Goal: Find specific page/section: Find specific page/section

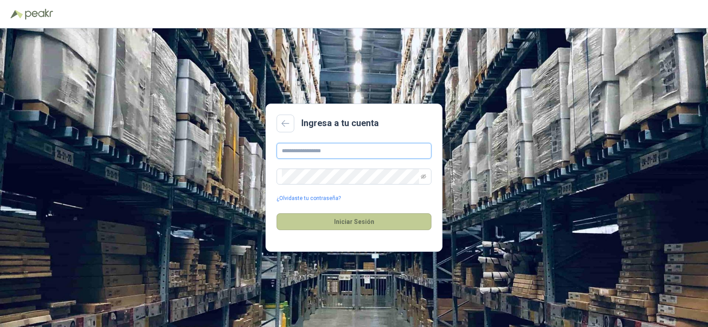
type input "**********"
click at [356, 222] on button "Iniciar Sesión" at bounding box center [353, 221] width 155 height 17
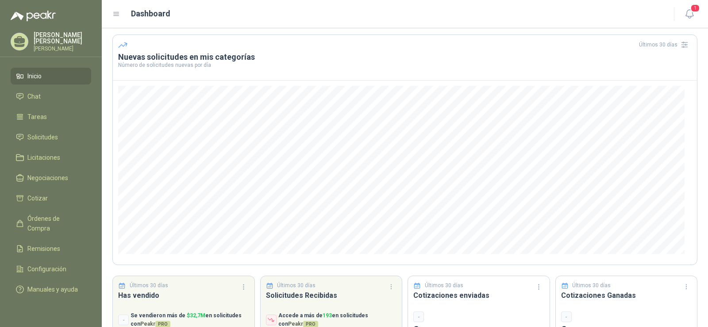
scroll to position [72, 0]
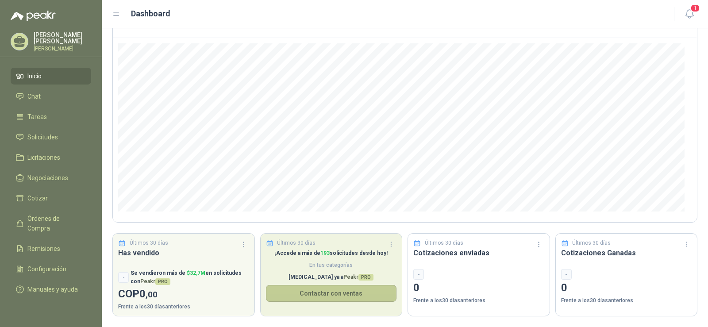
click at [322, 290] on button "Contactar con ventas" at bounding box center [331, 293] width 131 height 17
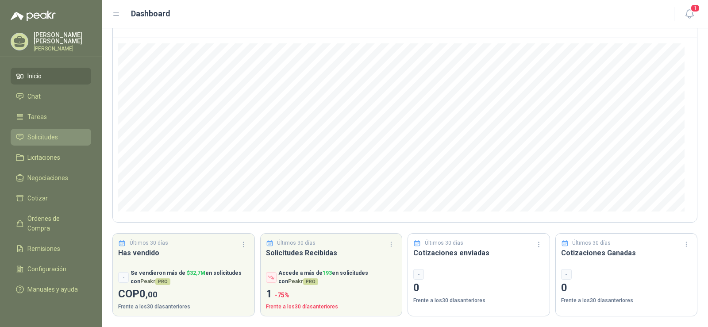
click at [49, 137] on span "Solicitudes" at bounding box center [42, 137] width 31 height 10
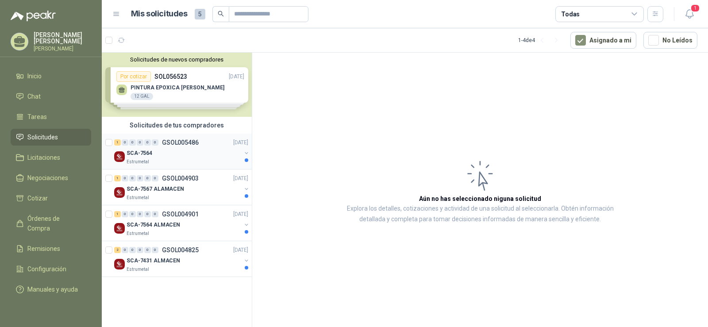
click at [163, 161] on div "Estrumetal" at bounding box center [183, 161] width 115 height 7
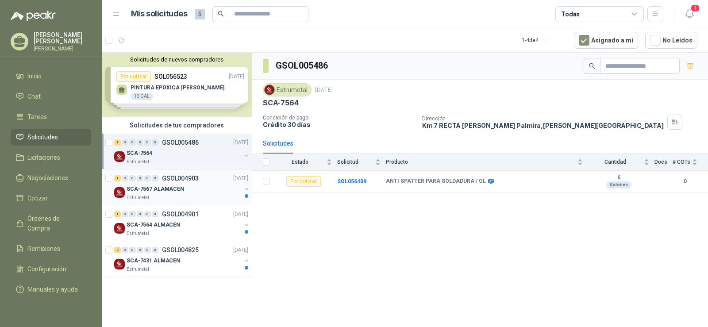
click at [183, 183] on div "1 0 0 0 0 0 GSOL004903 [DATE]" at bounding box center [182, 178] width 136 height 11
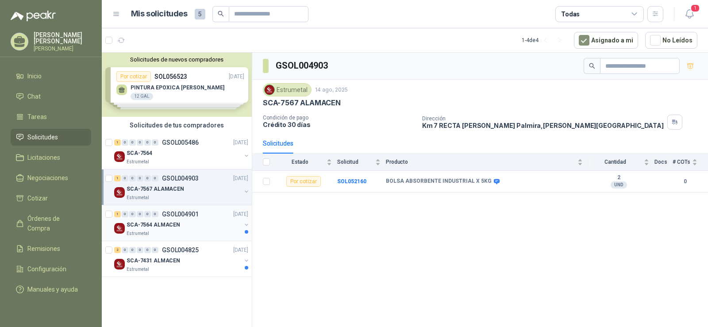
click at [195, 223] on div "SCA-7564 ALMACEN" at bounding box center [183, 224] width 115 height 11
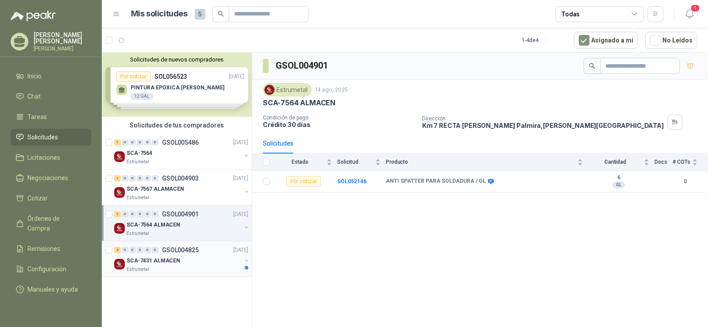
click at [192, 258] on div "SCA-7431 ALMACEN" at bounding box center [183, 260] width 115 height 11
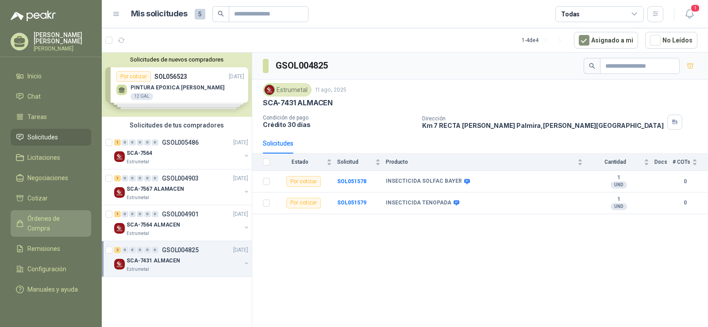
click at [47, 218] on span "Órdenes de Compra" at bounding box center [54, 223] width 55 height 19
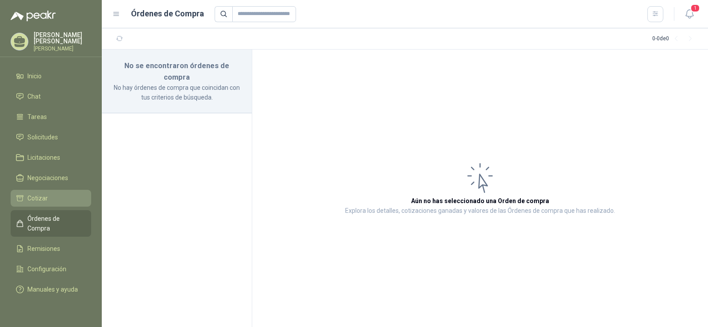
click at [41, 195] on span "Cotizar" at bounding box center [37, 198] width 20 height 10
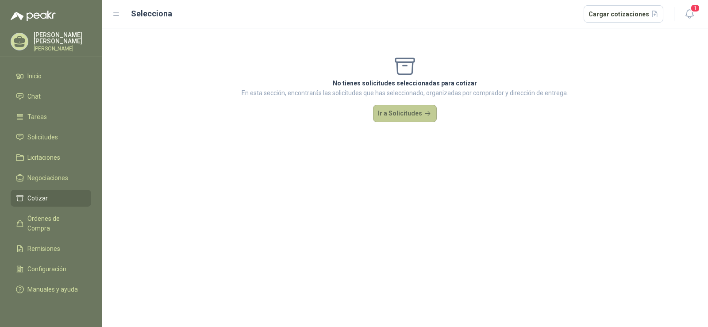
click at [404, 115] on button "Ir a Solicitudes" at bounding box center [405, 114] width 64 height 18
